Goal: Information Seeking & Learning: Get advice/opinions

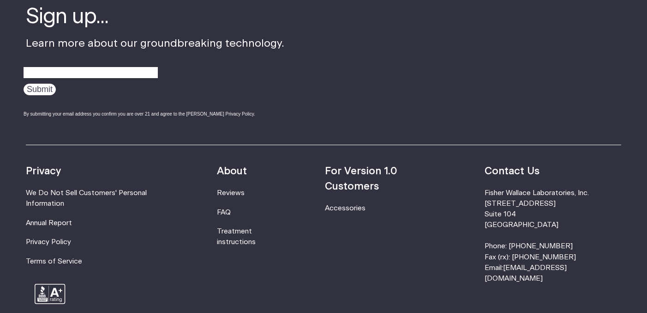
scroll to position [1578, 0]
click at [244, 189] on link "Reviews" at bounding box center [231, 192] width 28 height 7
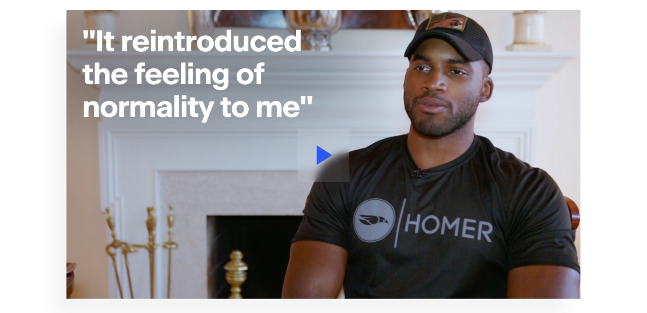
scroll to position [143, 0]
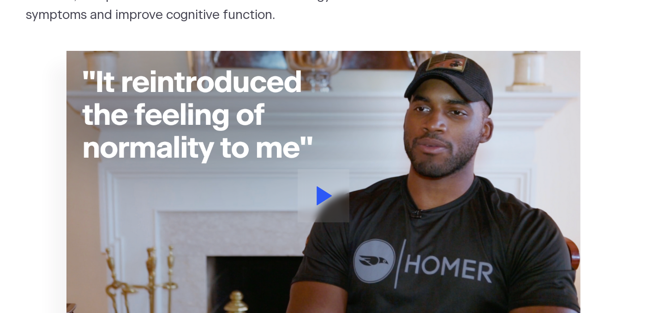
click at [337, 203] on button at bounding box center [324, 195] width 52 height 53
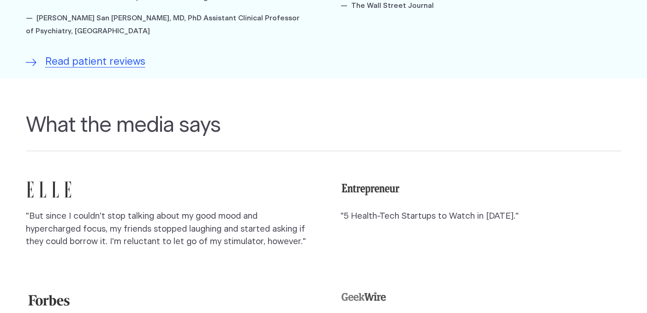
scroll to position [725, 0]
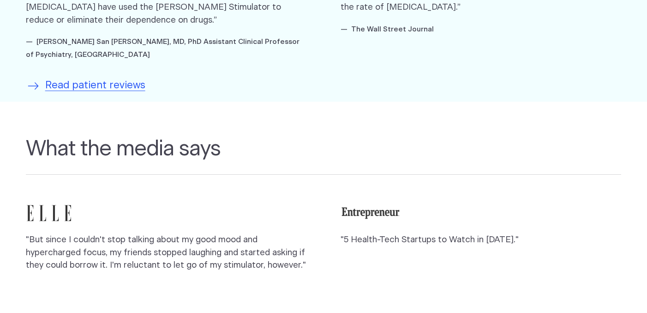
click at [111, 86] on span "Read patient reviews" at bounding box center [95, 85] width 100 height 15
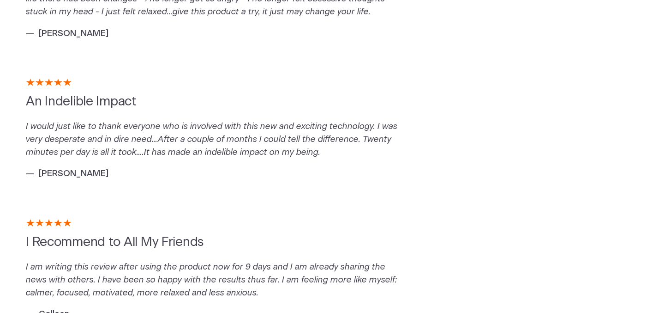
scroll to position [797, 0]
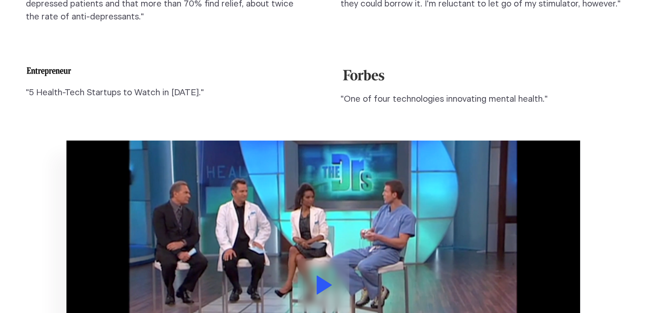
scroll to position [1816, 0]
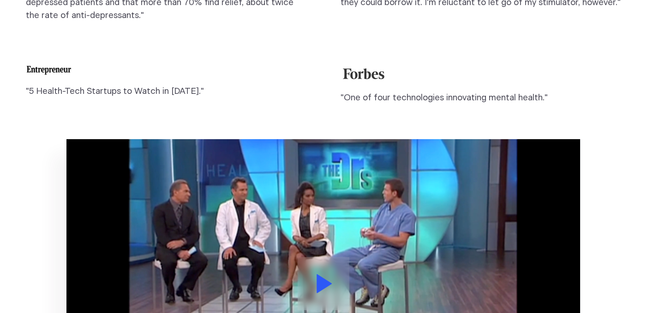
click at [323, 269] on button at bounding box center [324, 283] width 52 height 53
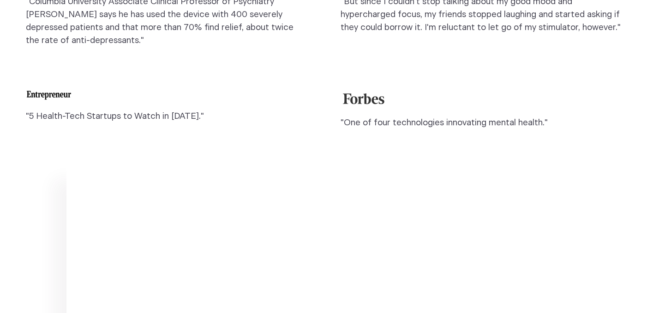
scroll to position [1766, 0]
